Goal: Task Accomplishment & Management: Complete application form

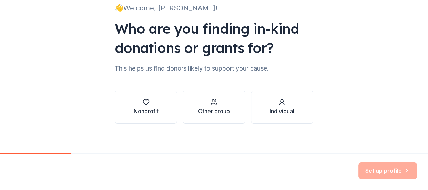
scroll to position [56, 0]
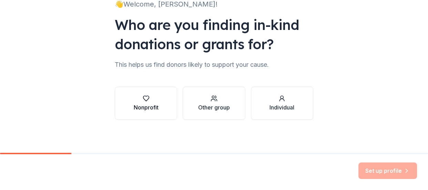
click at [143, 94] on button "Nonprofit" at bounding box center [146, 103] width 62 height 33
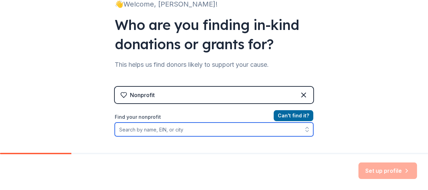
click at [151, 130] on input "Find your nonprofit" at bounding box center [214, 130] width 198 height 14
paste input "[US_EMPLOYER_IDENTIFICATION_NUMBER]"
type input "[US_EMPLOYER_IDENTIFICATION_NUMBER]"
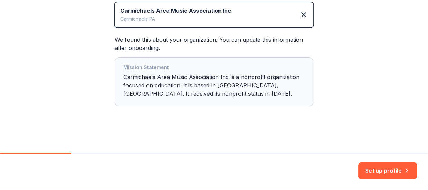
scroll to position [165, 0]
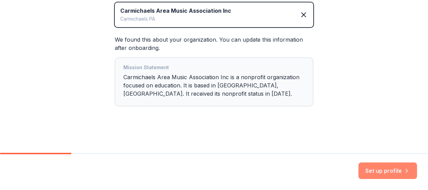
click at [389, 168] on button "Set up profile" at bounding box center [387, 170] width 59 height 17
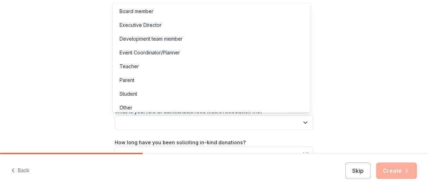
click at [286, 126] on button "button" at bounding box center [214, 122] width 198 height 14
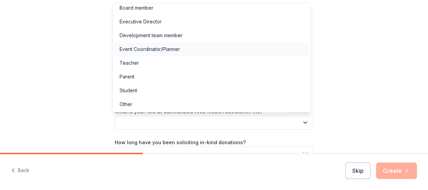
click at [193, 48] on div "Event Coordinator/Planner" at bounding box center [211, 49] width 195 height 14
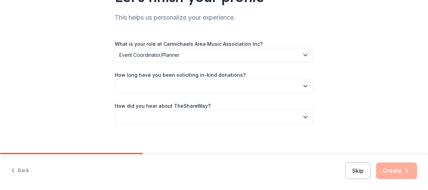
scroll to position [72, 0]
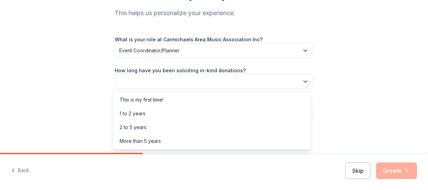
click at [266, 78] on button "button" at bounding box center [214, 81] width 198 height 14
click at [228, 110] on div "1 to 2 years" at bounding box center [211, 114] width 195 height 14
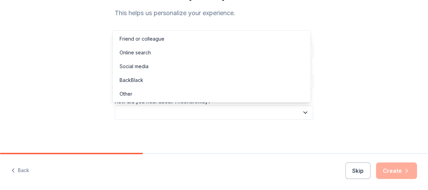
click at [244, 113] on button "button" at bounding box center [214, 112] width 198 height 14
click at [207, 51] on div "Online search" at bounding box center [211, 53] width 195 height 14
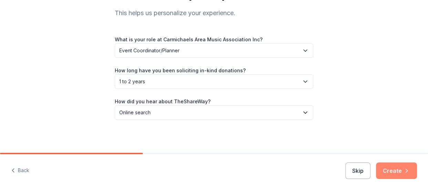
click at [387, 172] on button "Create" at bounding box center [396, 170] width 41 height 17
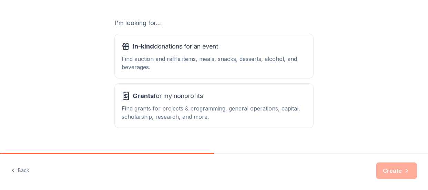
scroll to position [114, 0]
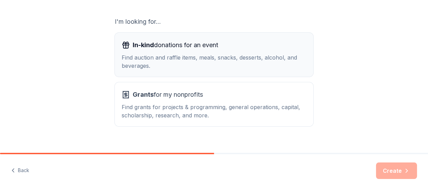
click at [200, 58] on div "Find auction and raffle items, meals, snacks, desserts, alcohol, and beverages." at bounding box center [214, 61] width 184 height 17
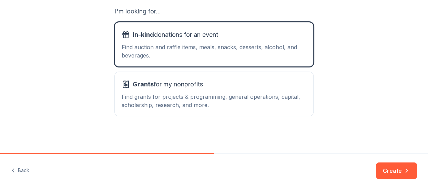
scroll to position [125, 0]
click at [386, 168] on button "Create" at bounding box center [396, 170] width 41 height 17
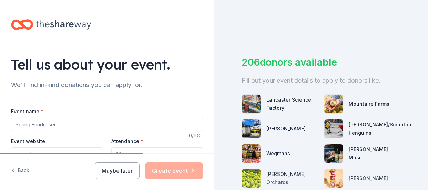
click at [35, 128] on input "Event name *" at bounding box center [107, 125] width 192 height 14
type input "Mega Cash Bash and Silent Auction"
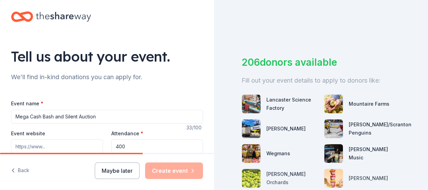
type input "400"
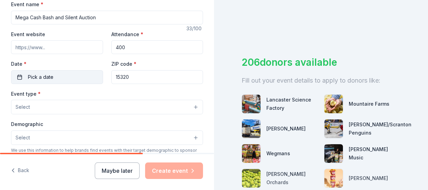
click at [43, 76] on span "Pick a date" at bounding box center [40, 77] width 25 height 8
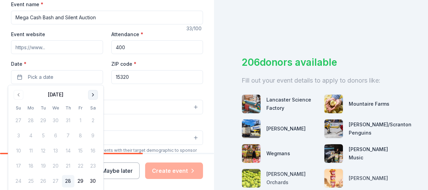
click at [91, 93] on button "Go to next month" at bounding box center [93, 95] width 10 height 10
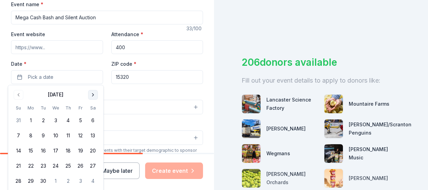
click at [91, 93] on button "Go to next month" at bounding box center [93, 95] width 10 height 10
click at [94, 119] on button "6" at bounding box center [93, 121] width 12 height 12
click at [125, 88] on div "Event name * Mega Cash Bash and Silent Auction 33 /100 Event website Attendance…" at bounding box center [107, 159] width 192 height 318
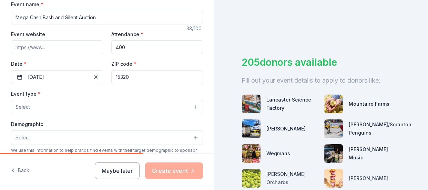
click at [114, 103] on button "Select" at bounding box center [107, 107] width 192 height 14
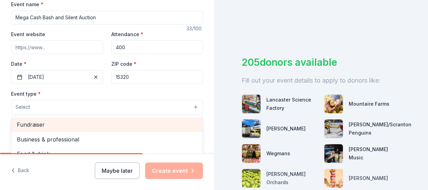
click at [102, 122] on span "Fundraiser" at bounding box center [107, 124] width 180 height 9
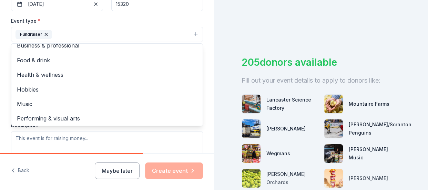
scroll to position [8, 0]
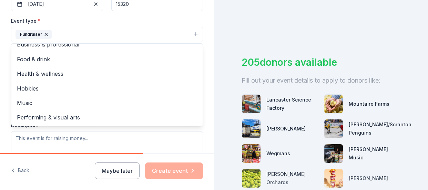
click at [204, 45] on div "Tell us about your event. We'll find in-kind donations you can apply for. Event…" at bounding box center [107, 49] width 214 height 459
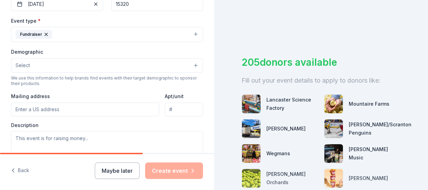
click at [190, 64] on button "Select" at bounding box center [107, 65] width 192 height 14
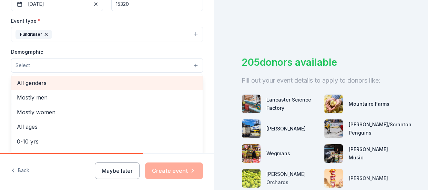
click at [170, 80] on span "All genders" at bounding box center [107, 82] width 180 height 9
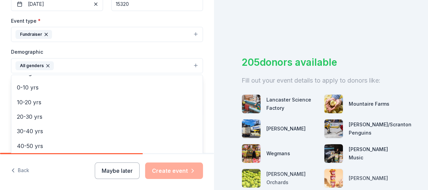
scroll to position [41, 0]
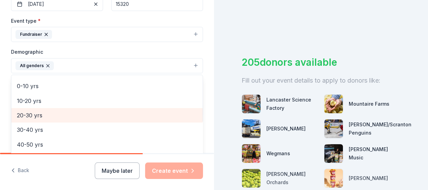
click at [107, 117] on span "20-30 yrs" at bounding box center [107, 115] width 180 height 9
click at [81, 113] on span "30-40 yrs" at bounding box center [107, 115] width 180 height 9
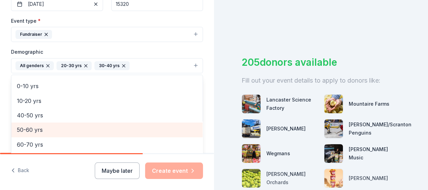
click at [64, 127] on span "50-60 yrs" at bounding box center [107, 129] width 180 height 9
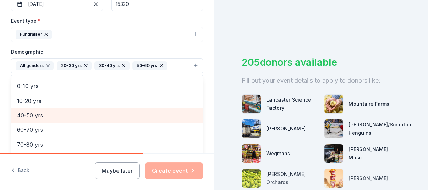
click at [64, 116] on span "40-50 yrs" at bounding box center [107, 115] width 180 height 9
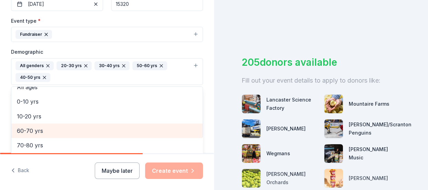
click at [58, 133] on span "60-70 yrs" at bounding box center [107, 130] width 180 height 9
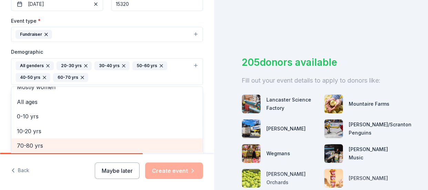
click at [55, 138] on div "70-80 yrs" at bounding box center [106, 145] width 191 height 14
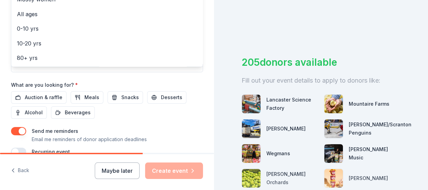
scroll to position [284, 0]
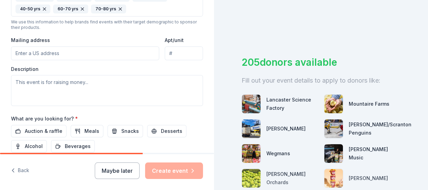
scroll to position [247, 0]
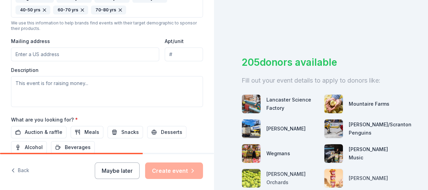
click at [41, 52] on input "Mailing address" at bounding box center [85, 55] width 148 height 14
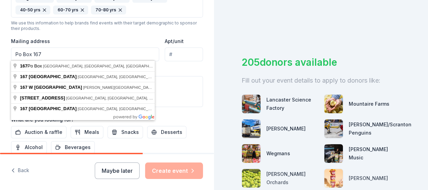
click at [43, 53] on input "Po Box 167" at bounding box center [85, 55] width 148 height 14
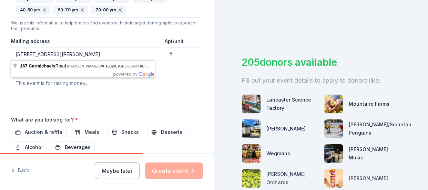
type input "Po Box 167, Carmichaels PA 15320"
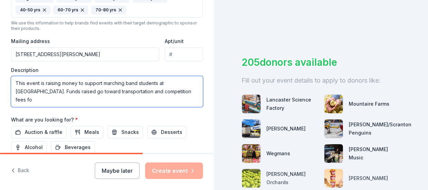
drag, startPoint x: 106, startPoint y: 99, endPoint x: 15, endPoint y: 97, distance: 91.2
click at [15, 97] on textarea "This event is raising money to support marching band students at Carmichaels Ar…" at bounding box center [107, 91] width 192 height 31
click at [14, 94] on textarea "This event is raising money to support marching band students at Carmichaels Ar…" at bounding box center [107, 91] width 192 height 31
drag, startPoint x: 72, startPoint y: 95, endPoint x: 56, endPoint y: 95, distance: 16.2
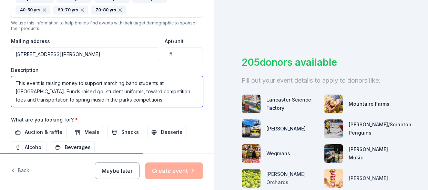
click at [56, 95] on textarea "This event is raising money to support marching band students at Carmichaels Ar…" at bounding box center [107, 91] width 192 height 31
click at [154, 86] on textarea "This event is raising money to support marching band students at Carmichaels Ar…" at bounding box center [107, 91] width 192 height 31
click at [173, 86] on textarea "This event is raising money to support marching band students at Carmichaels Ar…" at bounding box center [107, 91] width 192 height 31
paste textarea "toward"
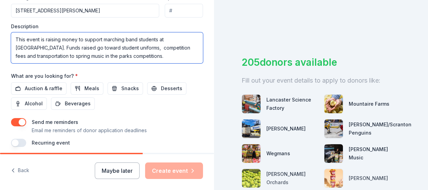
scroll to position [292, 0]
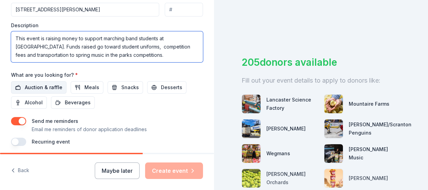
type textarea "This event is raising money to support marching band students at Carmichaels Ar…"
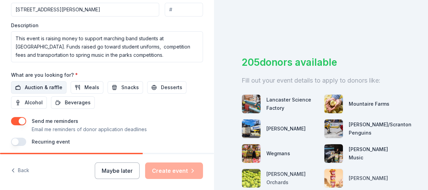
click at [43, 89] on span "Auction & raffle" at bounding box center [44, 87] width 38 height 8
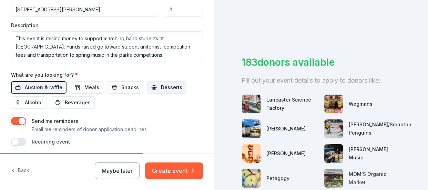
click at [168, 83] on span "Desserts" at bounding box center [171, 87] width 21 height 8
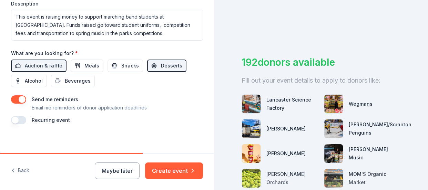
scroll to position [317, 0]
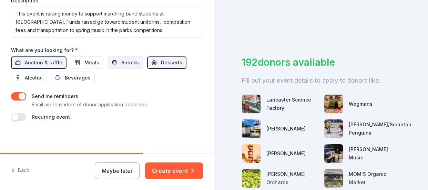
click at [121, 65] on span "Snacks" at bounding box center [130, 63] width 18 height 8
click at [38, 78] on span "Alcohol" at bounding box center [34, 78] width 18 height 8
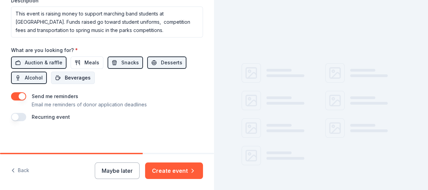
click at [62, 79] on button "Beverages" at bounding box center [73, 78] width 44 height 12
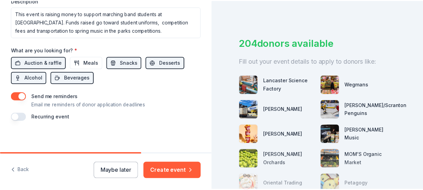
scroll to position [17, 0]
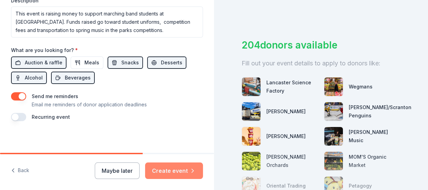
click at [172, 167] on button "Create event" at bounding box center [174, 170] width 58 height 17
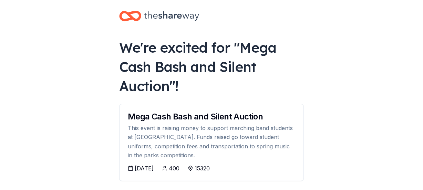
scroll to position [7, 0]
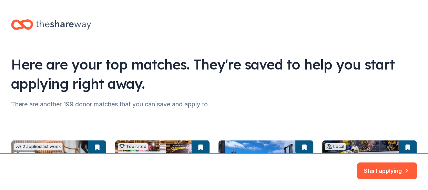
drag, startPoint x: 423, startPoint y: 11, endPoint x: 424, endPoint y: 18, distance: 7.2
click at [424, 18] on html "167 Carmichaels Road Carmichaels, PA 15320 , USA Here are your top matches. The…" at bounding box center [214, 95] width 428 height 190
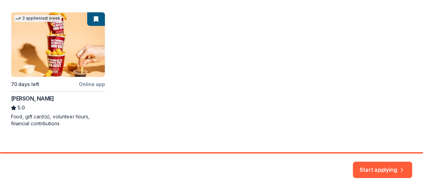
scroll to position [264, 0]
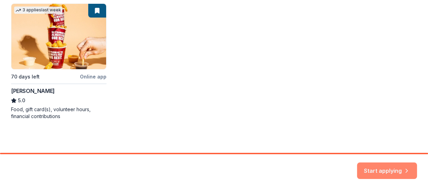
click at [379, 170] on button "Start applying" at bounding box center [387, 166] width 60 height 17
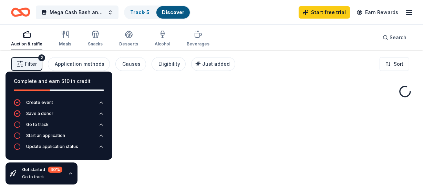
drag, startPoint x: 425, startPoint y: 141, endPoint x: 425, endPoint y: 121, distance: 20.3
click at [423, 121] on html "167 Carmichaels Road Carmichaels, PA 15320 , USA Mega Cash Bash and Silent Auct…" at bounding box center [211, 95] width 423 height 190
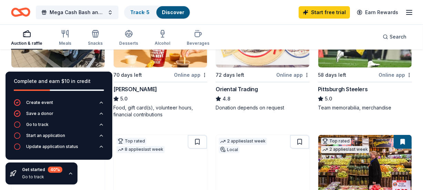
scroll to position [123, 0]
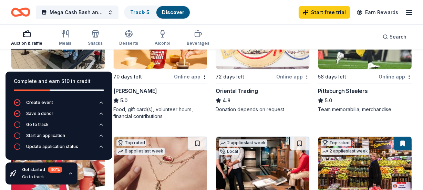
click at [186, 76] on div "Online app" at bounding box center [190, 76] width 33 height 9
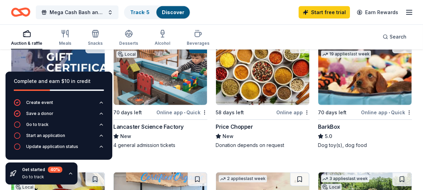
scroll to position [357, 0]
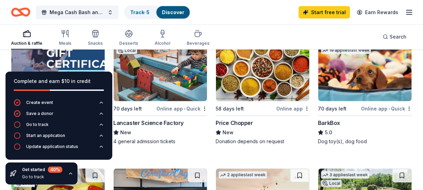
click at [397, 107] on div "Online app • Quick" at bounding box center [386, 108] width 51 height 9
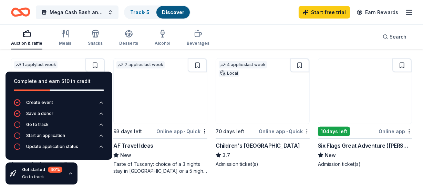
scroll to position [602, 0]
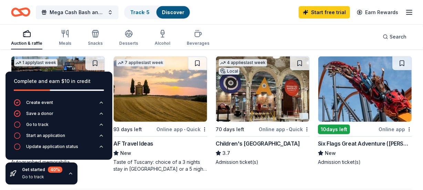
click at [272, 129] on div "Online app • Quick" at bounding box center [283, 129] width 51 height 9
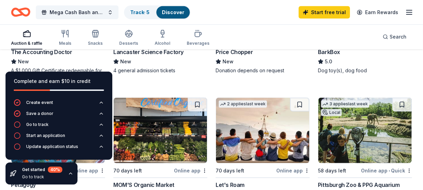
scroll to position [426, 0]
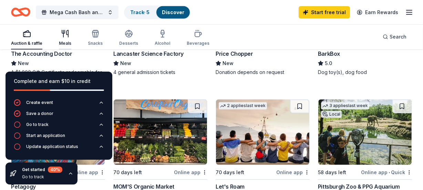
click at [64, 41] on div "Meals" at bounding box center [65, 44] width 12 height 6
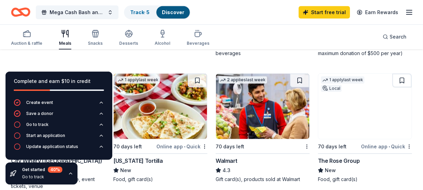
scroll to position [449, 0]
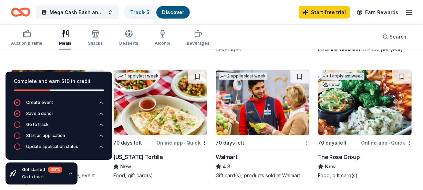
click at [247, 117] on img at bounding box center [262, 102] width 93 height 65
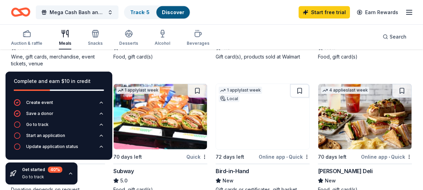
scroll to position [569, 0]
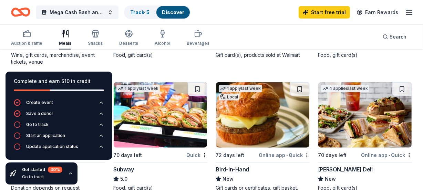
click at [153, 115] on img at bounding box center [160, 114] width 93 height 65
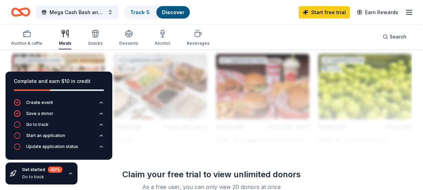
scroll to position [753, 0]
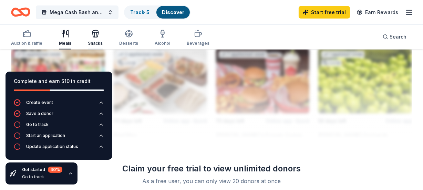
click at [96, 38] on icon "button" at bounding box center [95, 34] width 8 height 8
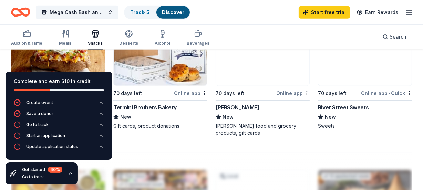
scroll to position [621, 0]
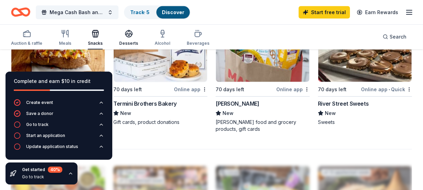
click at [126, 35] on icon "button" at bounding box center [129, 36] width 6 height 2
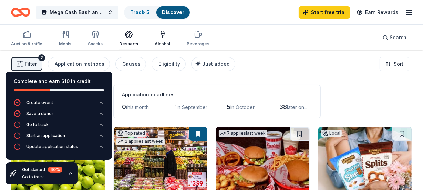
click at [158, 38] on icon "button" at bounding box center [162, 34] width 8 height 8
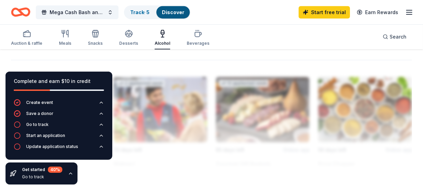
scroll to position [719, 0]
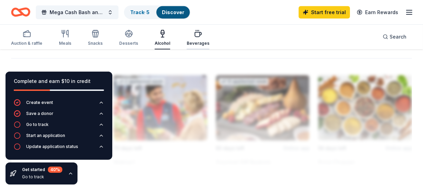
click at [193, 38] on div "Beverages" at bounding box center [198, 38] width 23 height 17
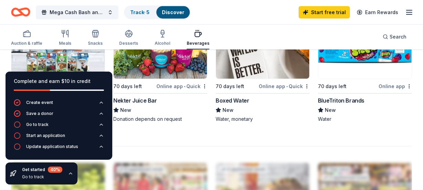
scroll to position [651, 0]
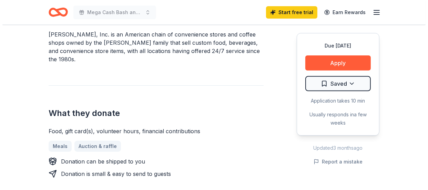
scroll to position [228, 0]
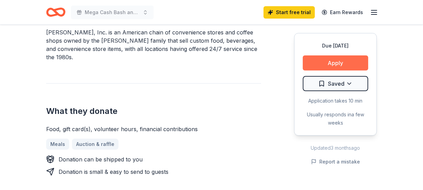
click at [335, 65] on button "Apply" at bounding box center [335, 62] width 65 height 15
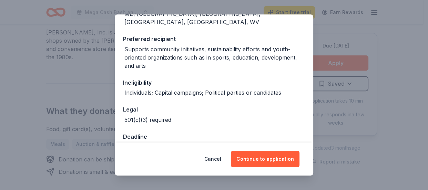
scroll to position [107, 0]
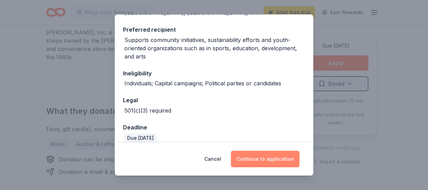
click at [265, 164] on button "Continue to application" at bounding box center [265, 159] width 68 height 17
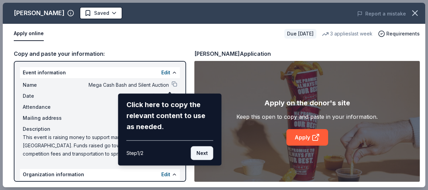
click at [203, 155] on button "Next" at bounding box center [202, 153] width 22 height 14
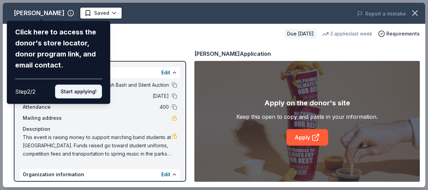
click at [97, 95] on button "Start applying!" at bounding box center [78, 92] width 47 height 14
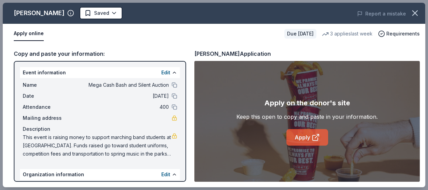
click at [301, 139] on link "Apply" at bounding box center [307, 137] width 42 height 17
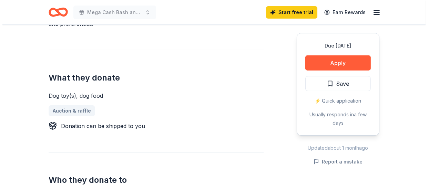
scroll to position [224, 0]
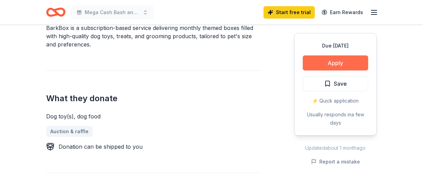
click at [333, 64] on button "Apply" at bounding box center [335, 62] width 65 height 15
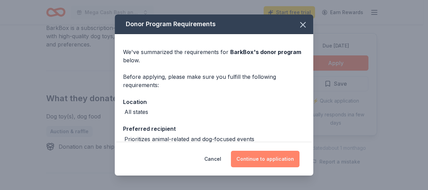
click at [264, 157] on button "Continue to application" at bounding box center [265, 159] width 68 height 17
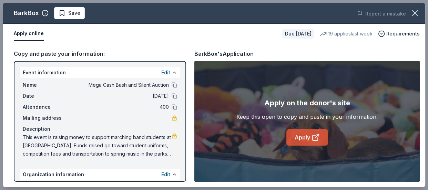
click at [308, 138] on link "Apply" at bounding box center [307, 137] width 42 height 17
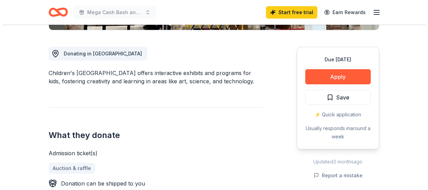
scroll to position [182, 0]
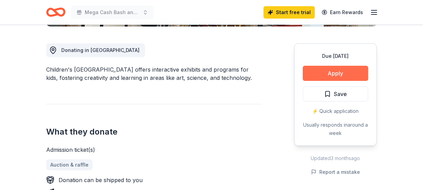
click at [316, 70] on button "Apply" at bounding box center [335, 73] width 65 height 15
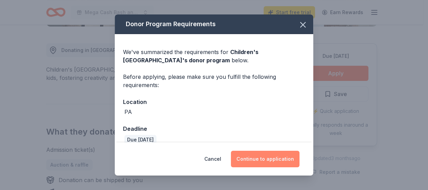
click at [265, 160] on button "Continue to application" at bounding box center [265, 159] width 68 height 17
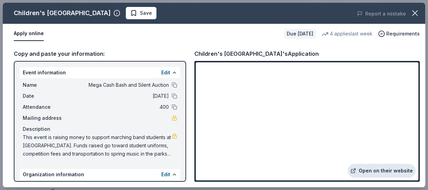
click at [370, 169] on link "Open on their website" at bounding box center [381, 171] width 68 height 14
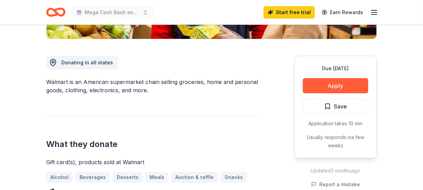
scroll to position [174, 0]
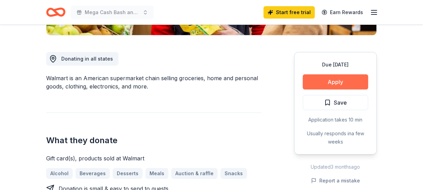
click at [327, 81] on button "Apply" at bounding box center [335, 81] width 65 height 15
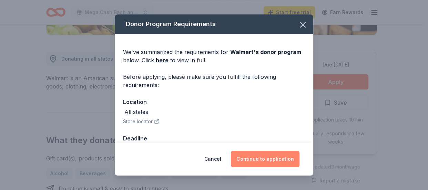
click at [260, 158] on button "Continue to application" at bounding box center [265, 159] width 68 height 17
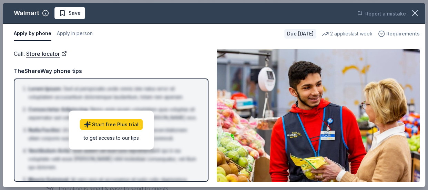
click at [400, 34] on span "Requirements" at bounding box center [402, 34] width 33 height 8
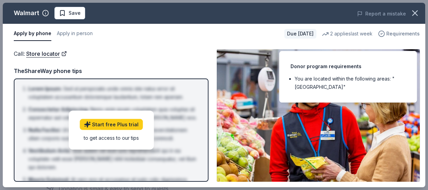
click at [400, 34] on span "Requirements" at bounding box center [402, 34] width 33 height 8
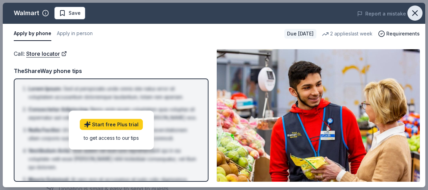
click at [412, 14] on icon "button" at bounding box center [415, 13] width 10 height 10
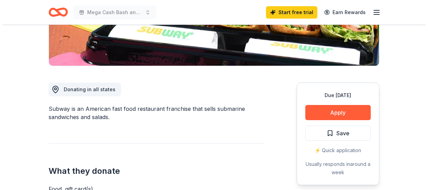
scroll to position [155, 0]
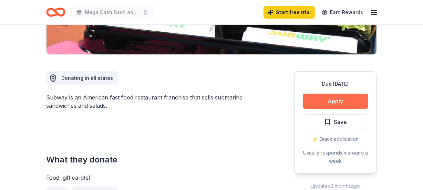
click at [335, 102] on button "Apply" at bounding box center [335, 101] width 65 height 15
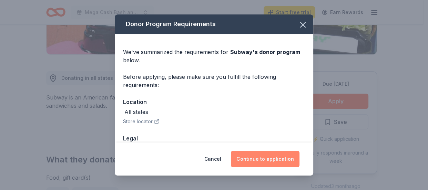
click at [276, 163] on button "Continue to application" at bounding box center [265, 159] width 68 height 17
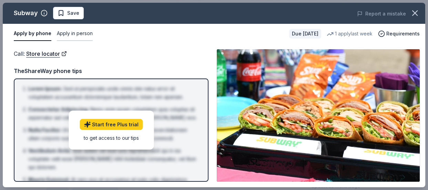
click at [72, 34] on button "Apply in person" at bounding box center [75, 34] width 36 height 14
